Goal: Check status: Check status

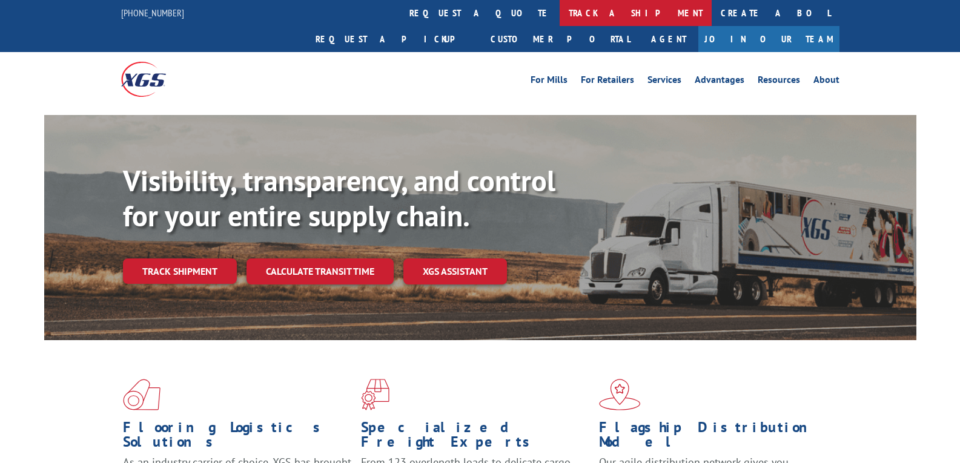
click at [560, 15] on link "track a shipment" at bounding box center [636, 13] width 152 height 26
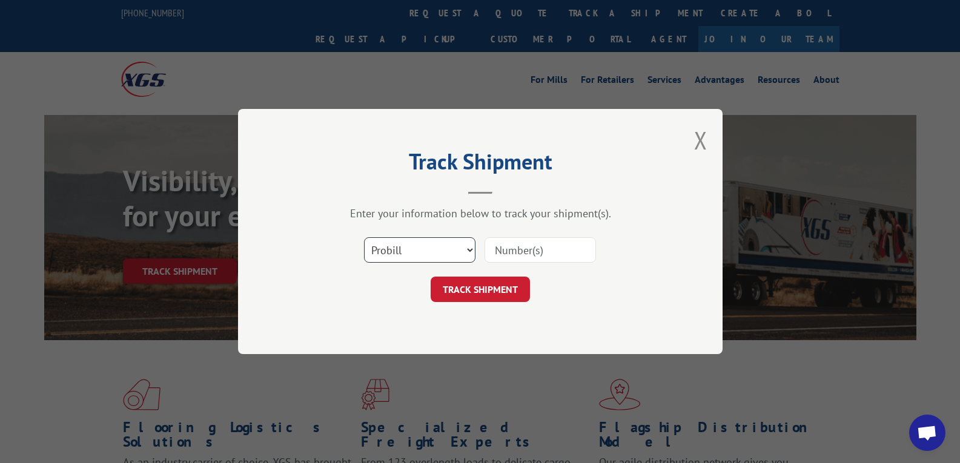
scroll to position [5197, 0]
click at [390, 256] on select "Select category... Probill BOL PO" at bounding box center [419, 249] width 111 height 25
select select "bol"
click at [364, 237] on select "Select category... Probill BOL PO" at bounding box center [419, 249] width 111 height 25
click at [503, 248] on input at bounding box center [540, 249] width 111 height 25
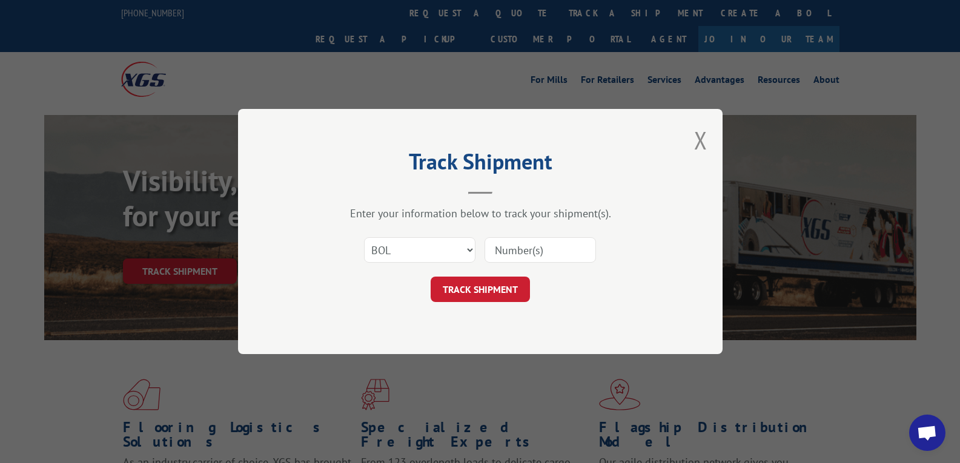
paste input "64180919"
click at [520, 271] on form "Select category... Probill BOL PO 64180919 TRACK SHIPMENT" at bounding box center [480, 266] width 363 height 72
click at [509, 253] on input "64180919" at bounding box center [540, 249] width 111 height 25
type input "64180919"
click at [505, 270] on div "Select category... Probill BOL PO 64180919" at bounding box center [480, 250] width 363 height 40
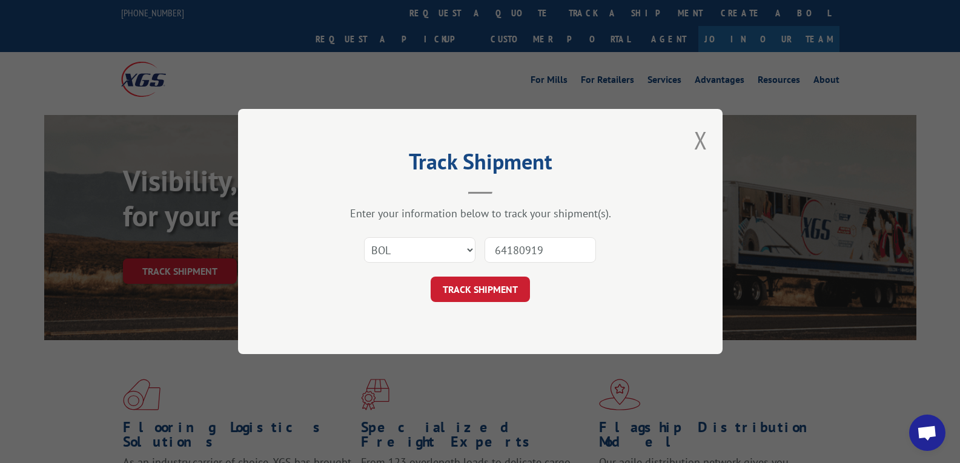
click at [496, 280] on button "TRACK SHIPMENT" at bounding box center [480, 289] width 99 height 25
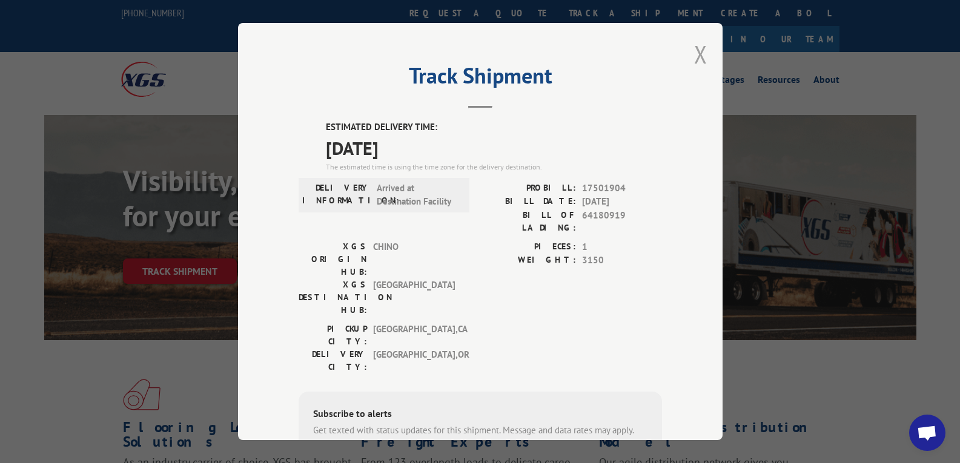
click at [694, 58] on button "Close modal" at bounding box center [700, 54] width 13 height 32
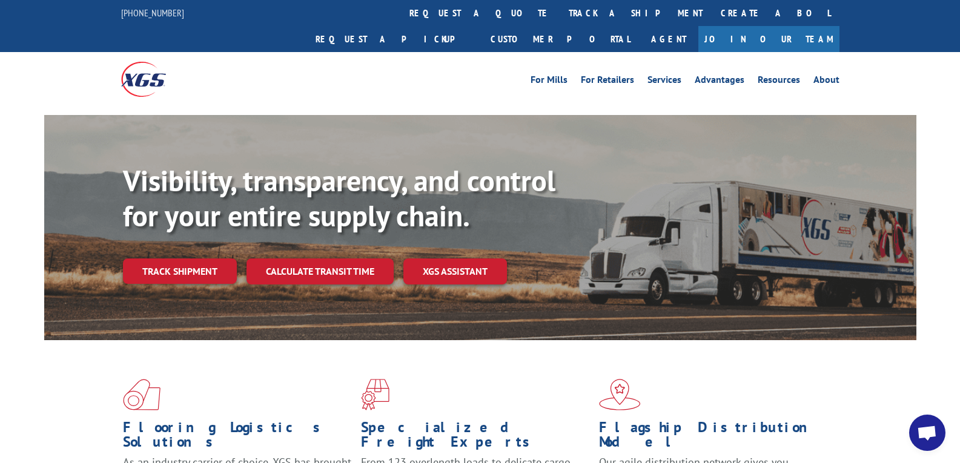
scroll to position [5197, 0]
click at [560, 10] on link "track a shipment" at bounding box center [636, 13] width 152 height 26
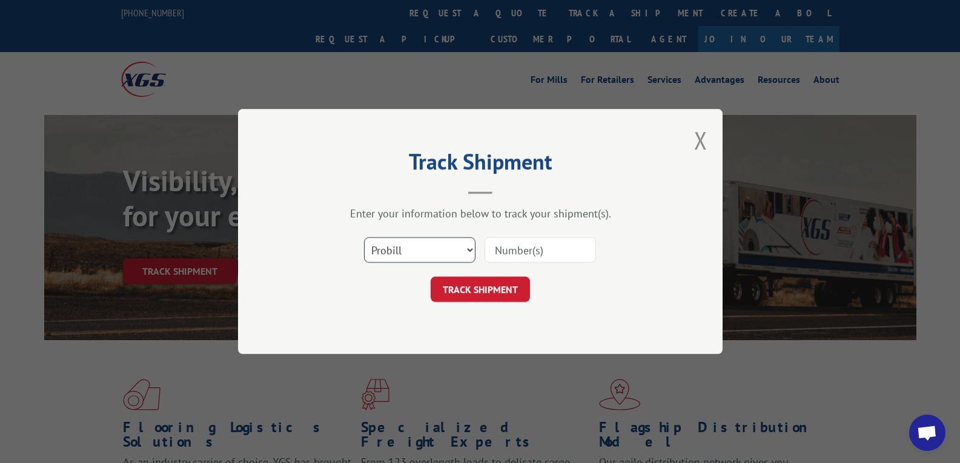
click at [426, 248] on select "Select category... Probill BOL PO" at bounding box center [419, 249] width 111 height 25
click at [416, 254] on select "Select category... Probill BOL PO" at bounding box center [419, 249] width 111 height 25
click at [364, 237] on select "Select category... Probill BOL PO" at bounding box center [419, 249] width 111 height 25
click at [559, 246] on input at bounding box center [540, 249] width 111 height 25
paste input "17501904"
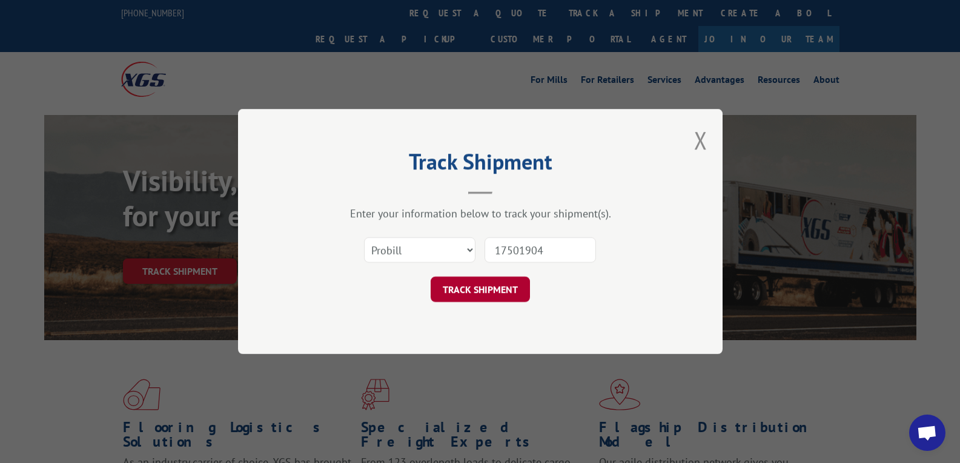
type input "17501904"
click at [485, 285] on button "TRACK SHIPMENT" at bounding box center [480, 289] width 99 height 25
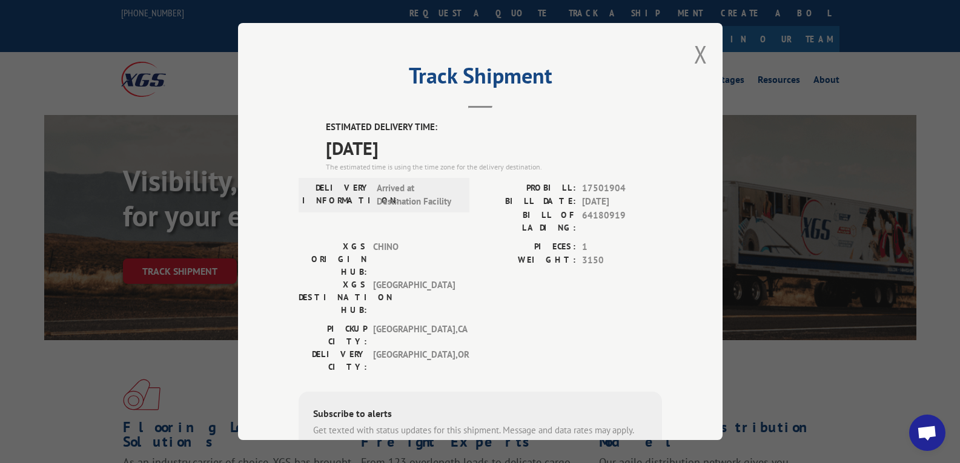
click at [388, 211] on div "DELIVERY INFORMATION: Arrived at Destination Facility" at bounding box center [384, 195] width 171 height 35
click at [391, 204] on span "Arrived at Destination Facility" at bounding box center [418, 195] width 82 height 27
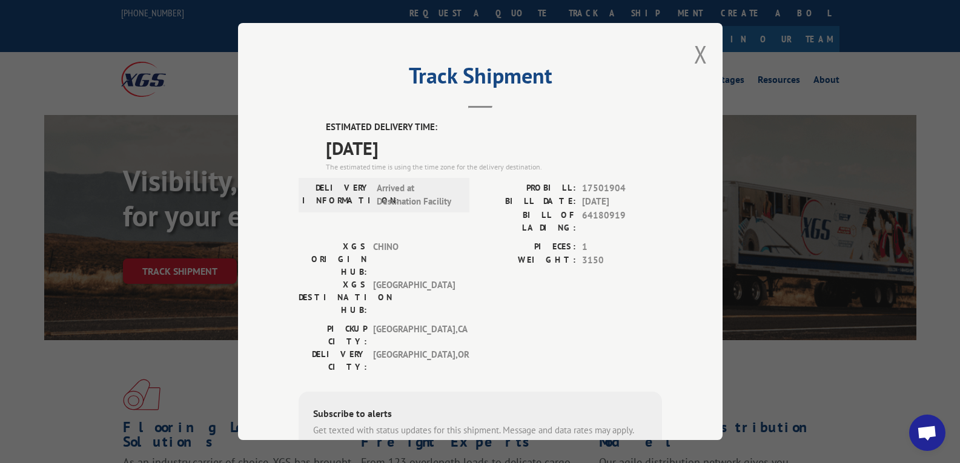
click at [368, 150] on span "[DATE]" at bounding box center [494, 147] width 336 height 27
copy span "[DATE]"
